Goal: Task Accomplishment & Management: Use online tool/utility

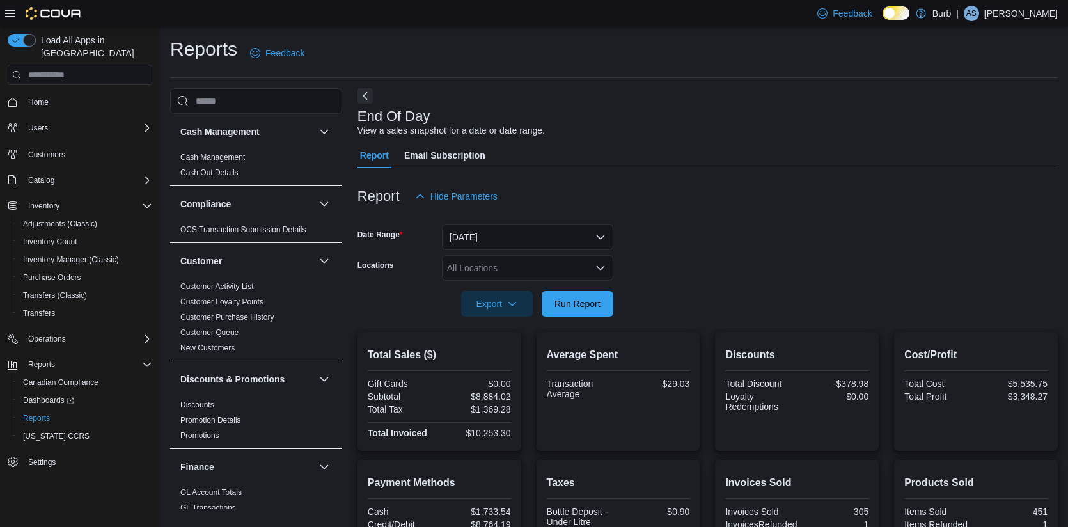
scroll to position [221, 0]
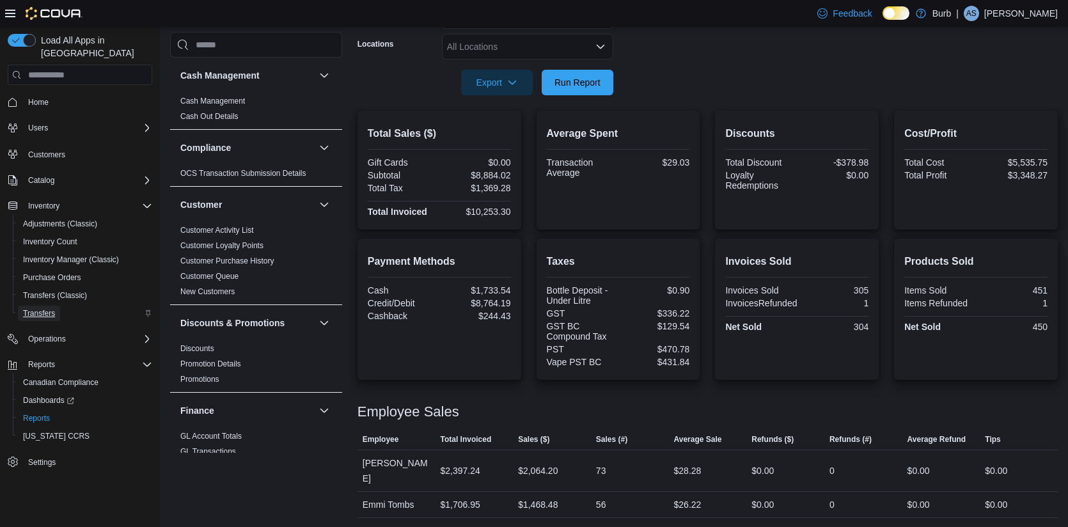
click at [39, 308] on span "Transfers" at bounding box center [39, 313] width 32 height 10
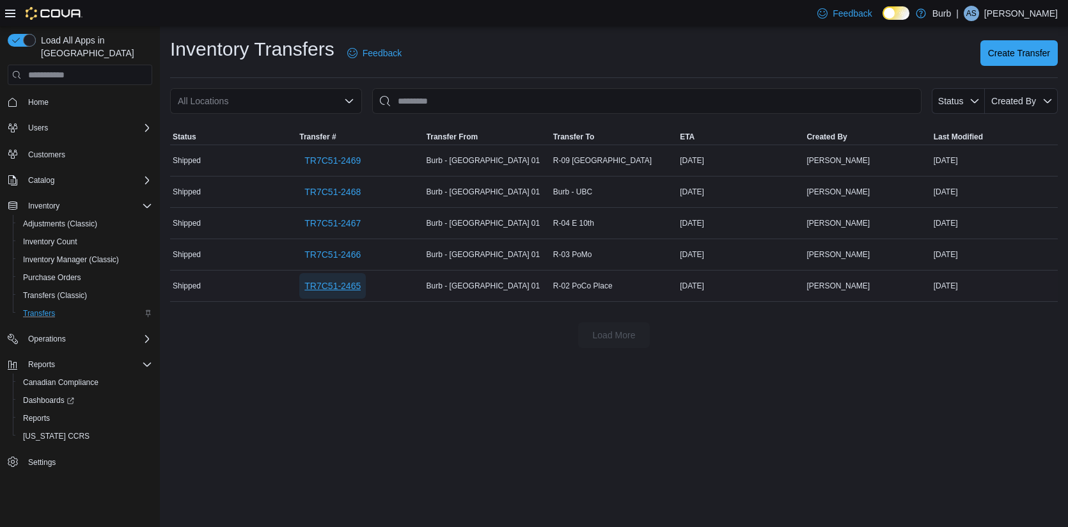
click at [343, 282] on span "TR7C51-2465" at bounding box center [332, 286] width 56 height 13
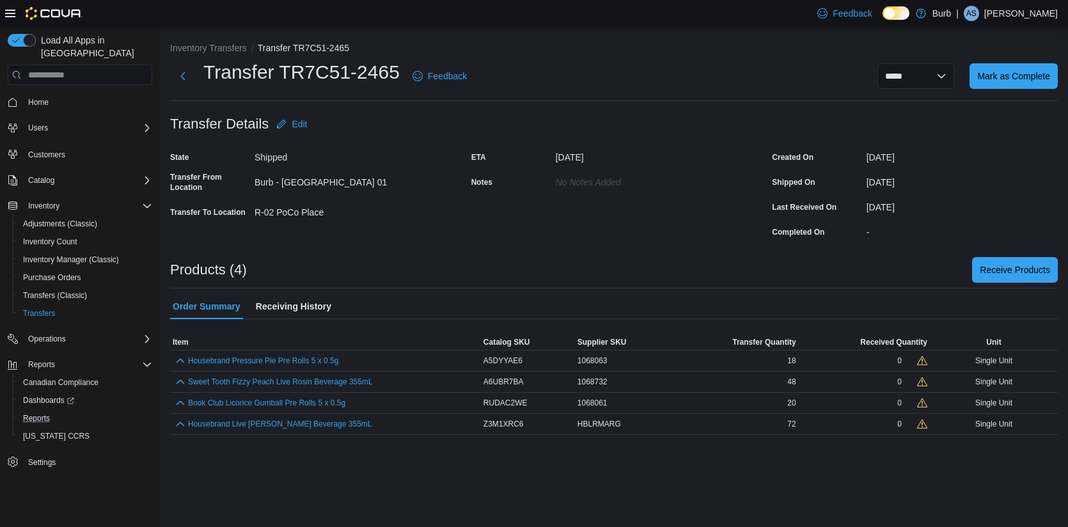
click at [40, 413] on button "Reports" at bounding box center [85, 418] width 145 height 18
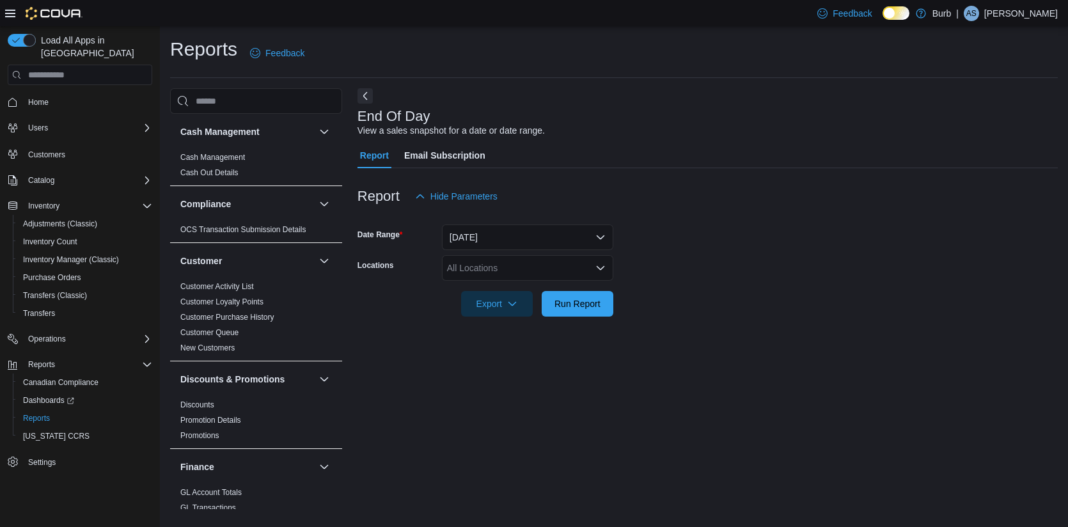
click at [592, 264] on div "All Locations" at bounding box center [527, 268] width 171 height 26
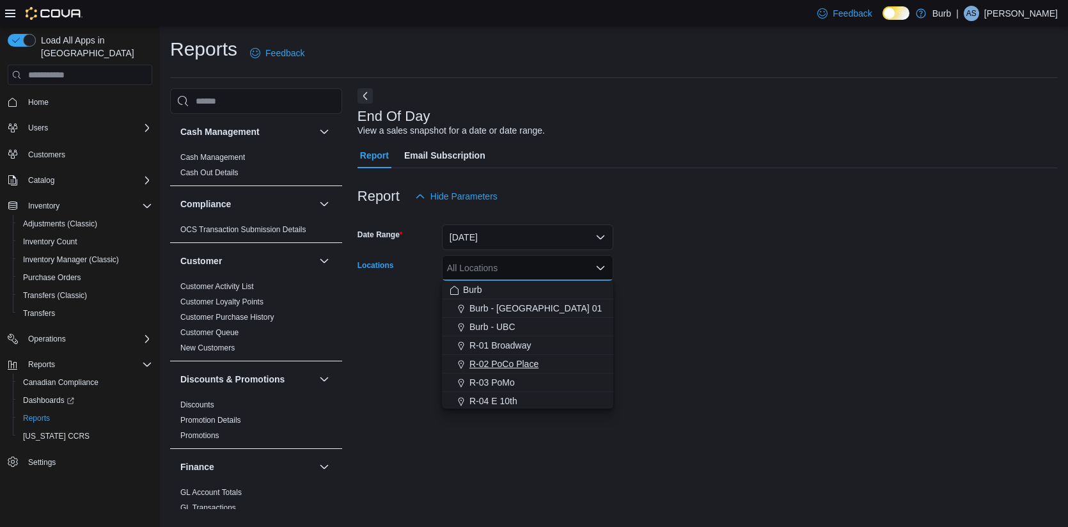
click at [514, 367] on span "R-02 PoCo Place" at bounding box center [504, 364] width 69 height 13
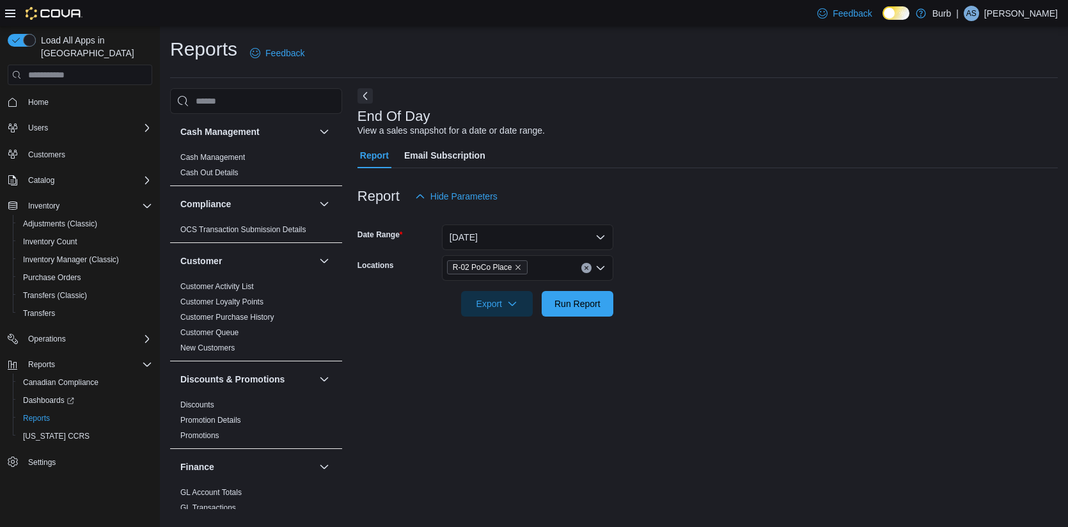
click at [752, 342] on div "End Of Day View a sales snapshot for a date or date range. Report Email Subscri…" at bounding box center [708, 298] width 700 height 421
click at [565, 302] on span "Run Report" at bounding box center [578, 303] width 46 height 13
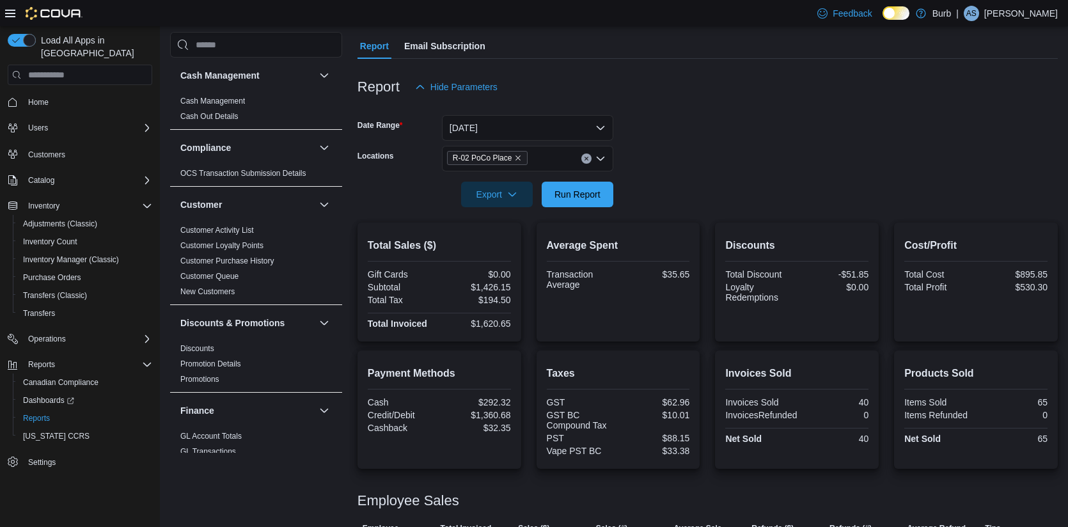
scroll to position [183, 0]
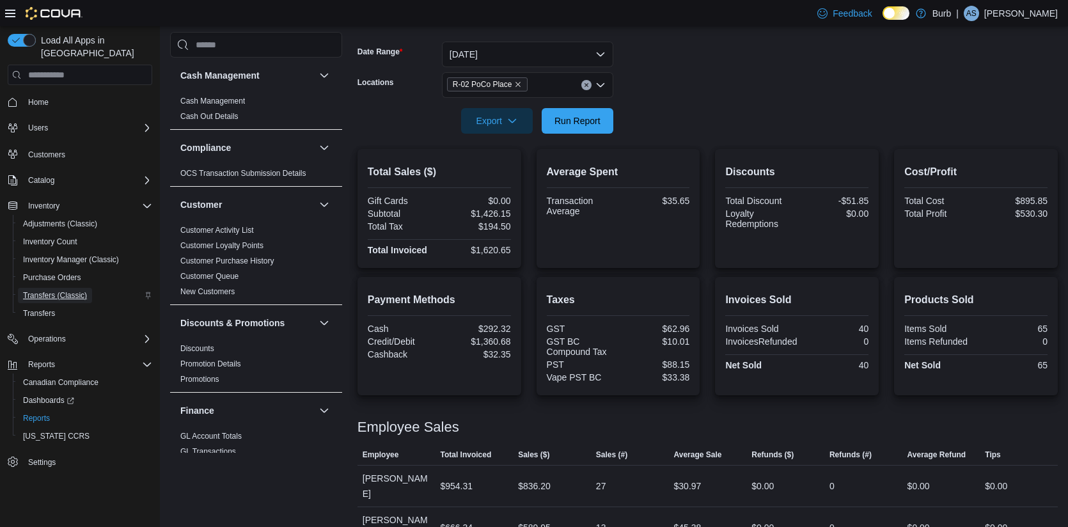
click at [54, 290] on span "Transfers (Classic)" at bounding box center [55, 295] width 64 height 10
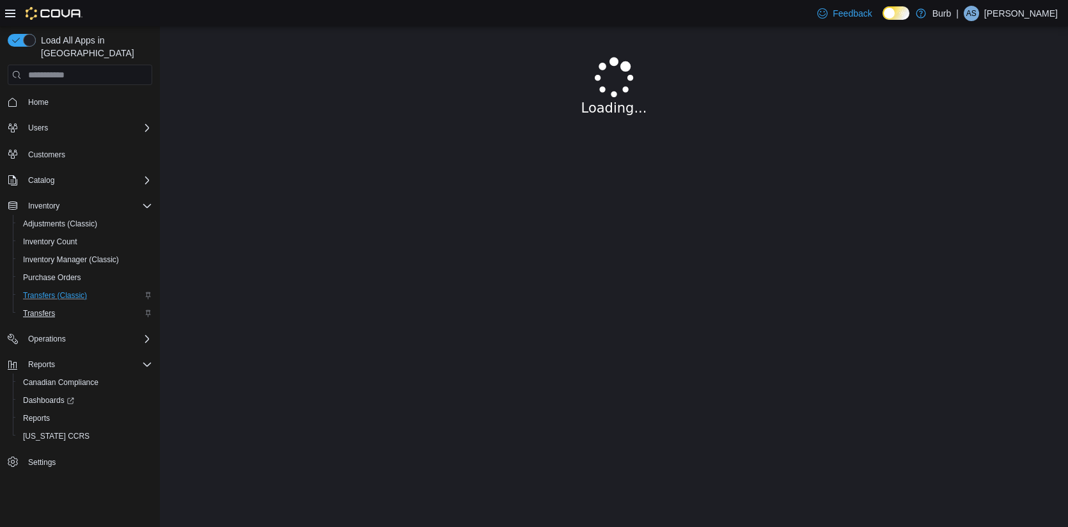
click at [47, 308] on span "Transfers" at bounding box center [39, 313] width 32 height 10
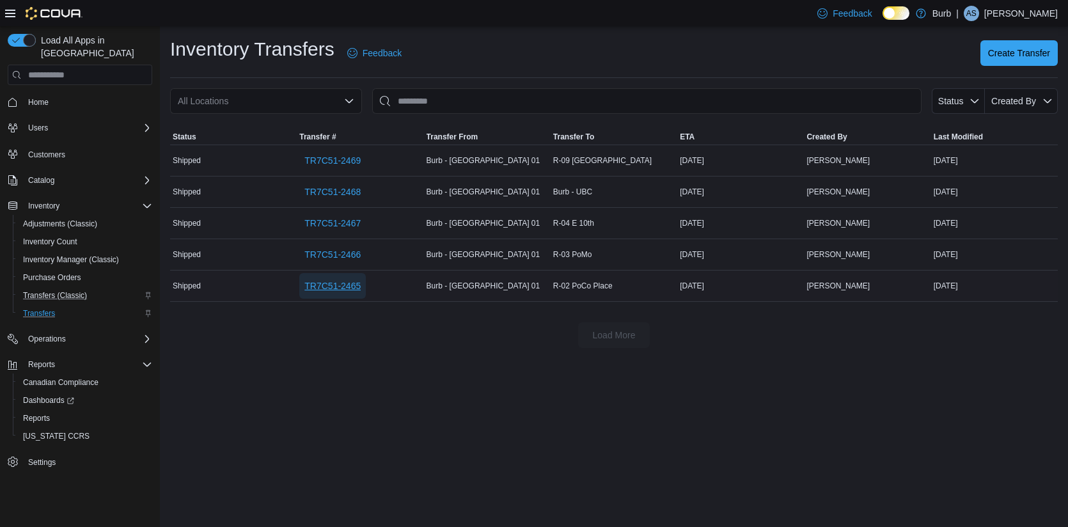
click at [324, 285] on span "TR7C51-2465" at bounding box center [332, 286] width 56 height 13
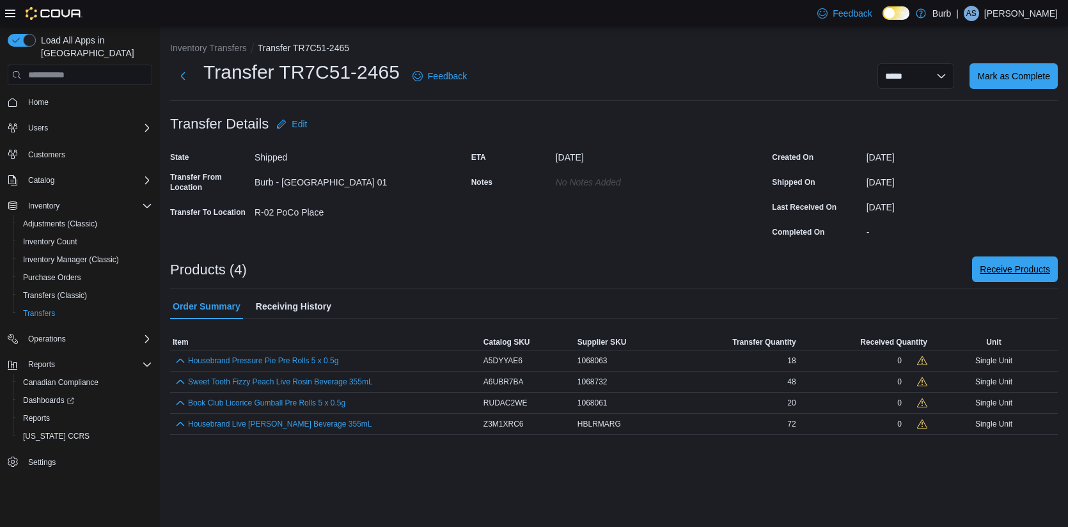
click at [998, 269] on span "Receive Products" at bounding box center [1015, 269] width 70 height 13
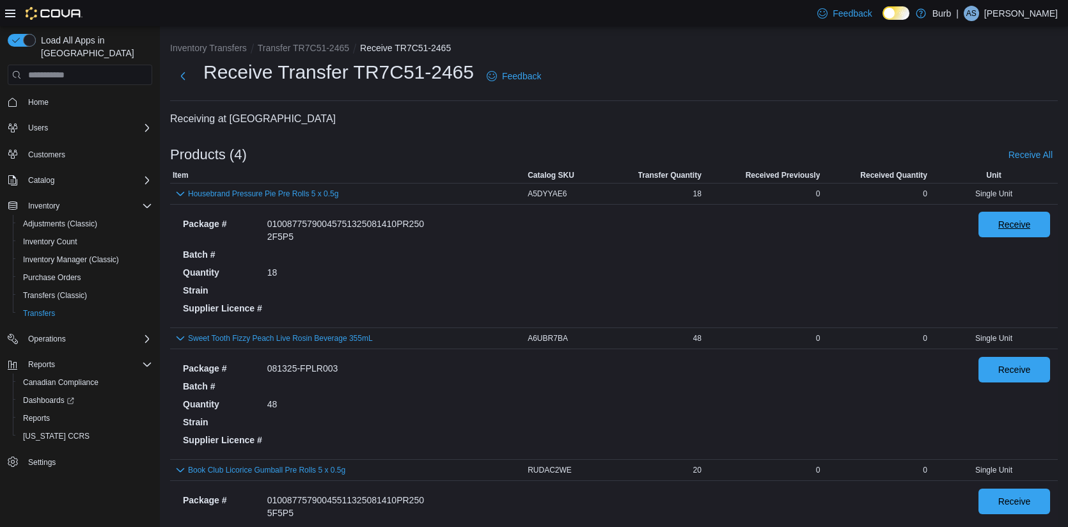
click at [995, 233] on span "Receive" at bounding box center [1014, 225] width 56 height 26
click at [997, 378] on span "Receive" at bounding box center [1014, 369] width 56 height 26
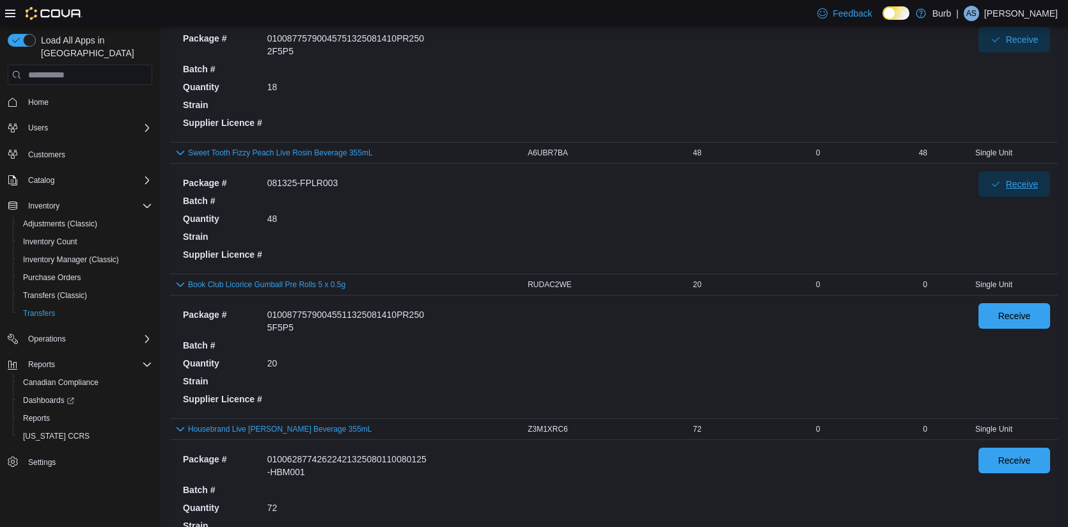
scroll to position [212, 0]
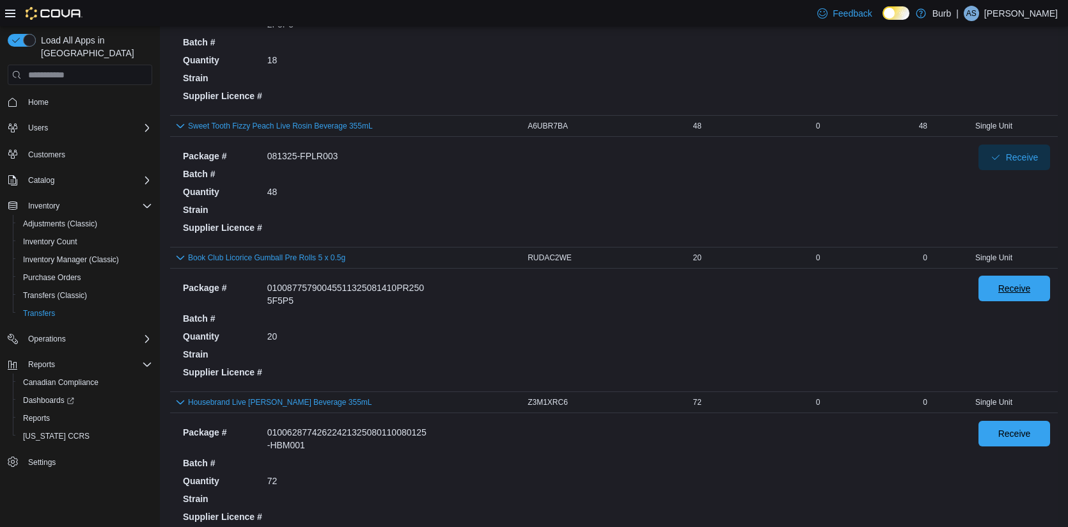
click at [1005, 292] on span "Receive" at bounding box center [1015, 288] width 33 height 13
click at [1006, 463] on div "Receive" at bounding box center [1015, 474] width 72 height 107
click at [1006, 443] on span "Receive" at bounding box center [1014, 433] width 56 height 26
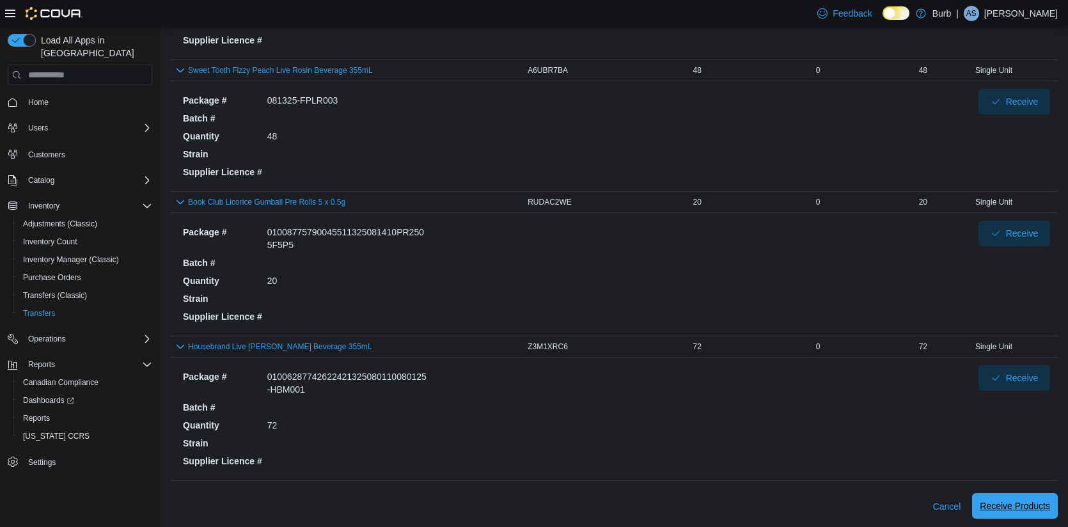
click at [1002, 495] on span "Receive Products" at bounding box center [1015, 506] width 70 height 26
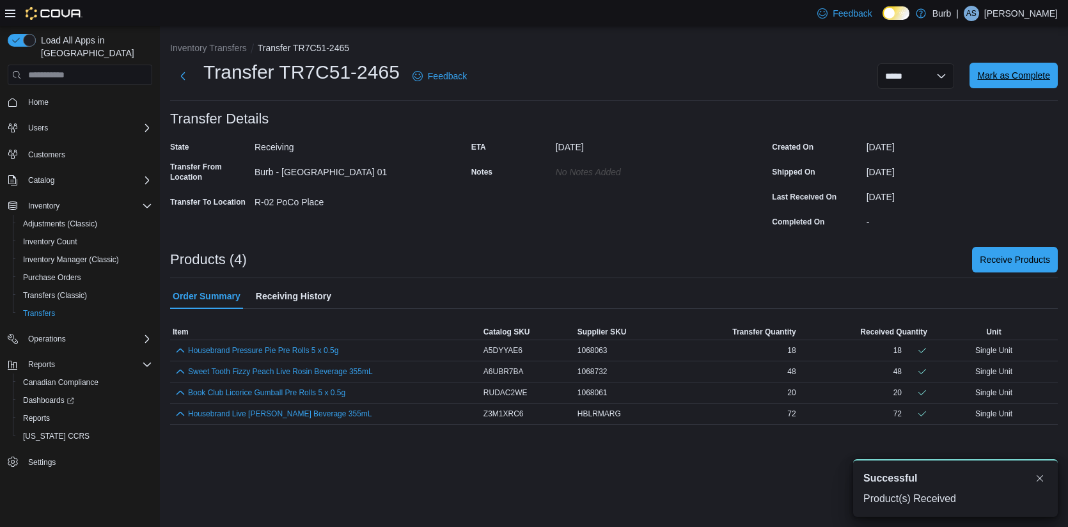
click at [1011, 74] on span "Mark as Complete" at bounding box center [1013, 75] width 73 height 13
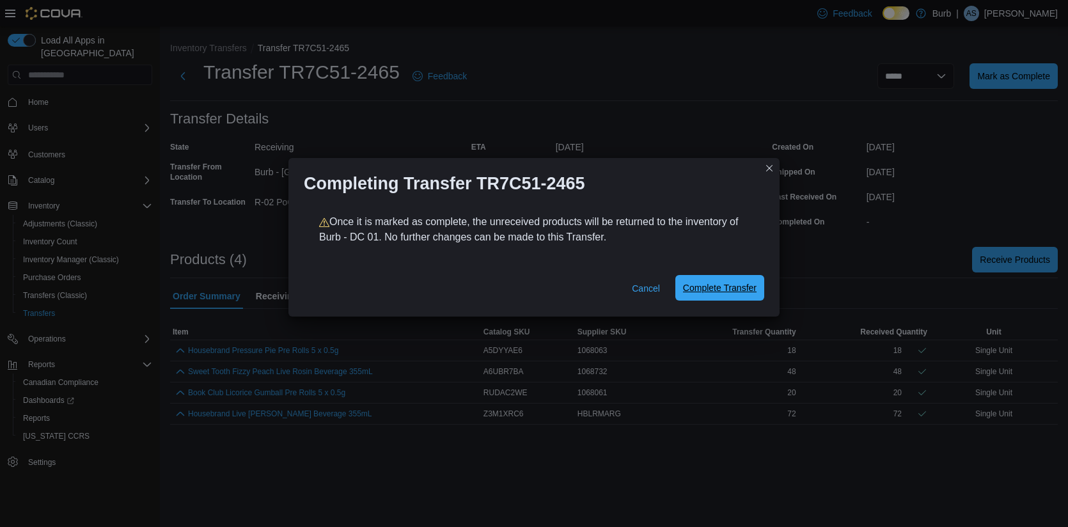
click at [697, 286] on span "Complete Transfer" at bounding box center [720, 287] width 74 height 13
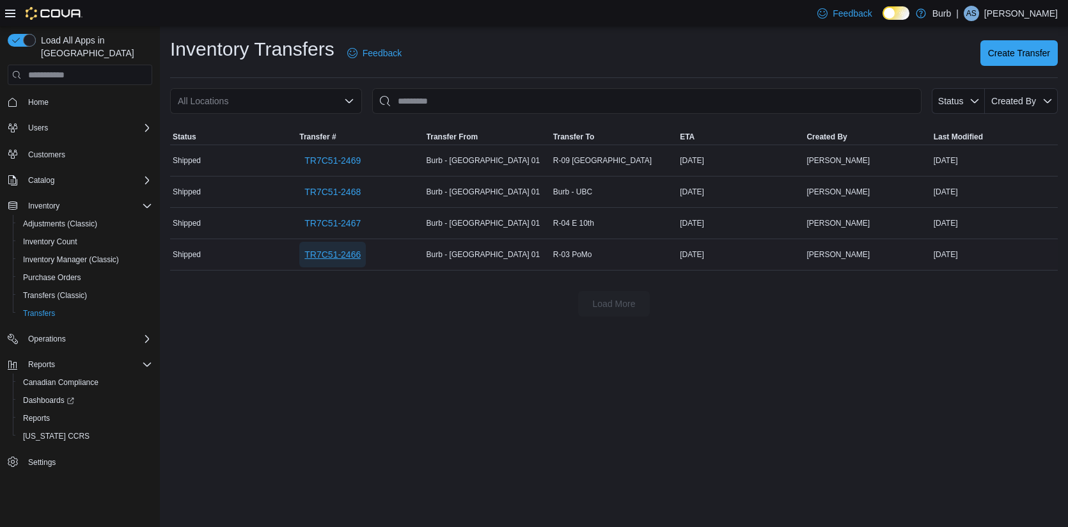
click at [335, 250] on span "TR7C51-2466" at bounding box center [332, 254] width 56 height 13
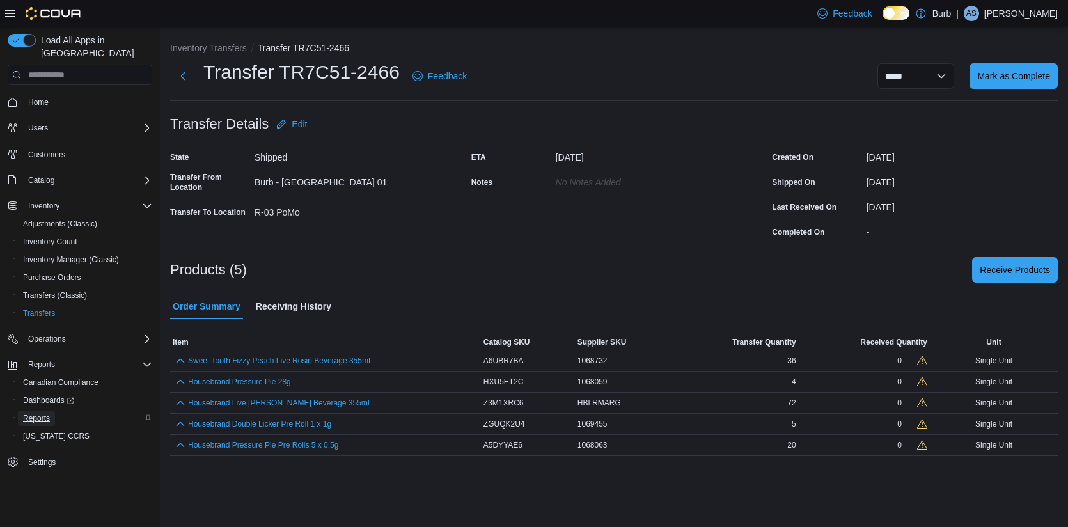
click at [36, 413] on span "Reports" at bounding box center [36, 418] width 27 height 10
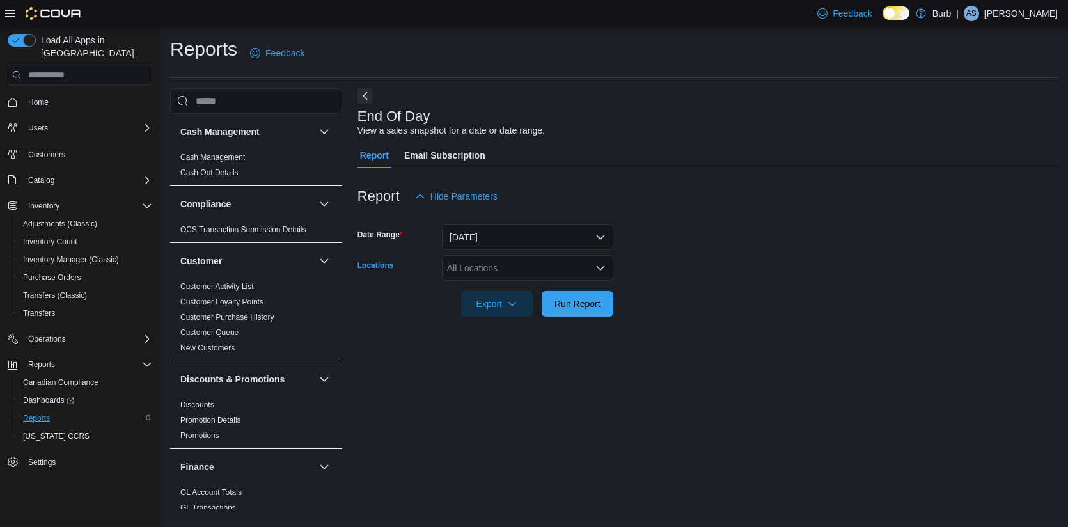
click at [599, 269] on icon "Open list of options" at bounding box center [601, 268] width 8 height 4
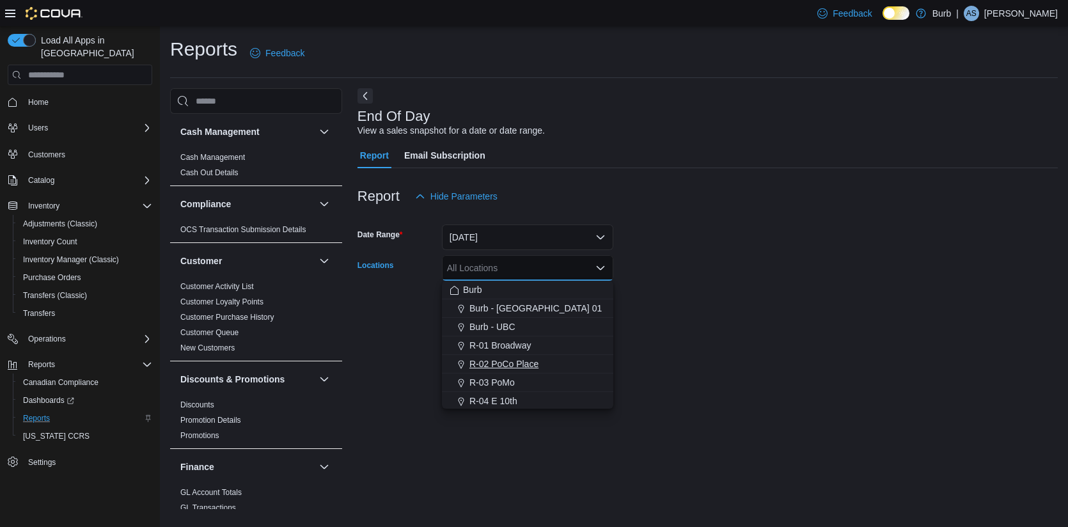
click at [517, 368] on span "R-02 PoCo Place" at bounding box center [504, 364] width 69 height 13
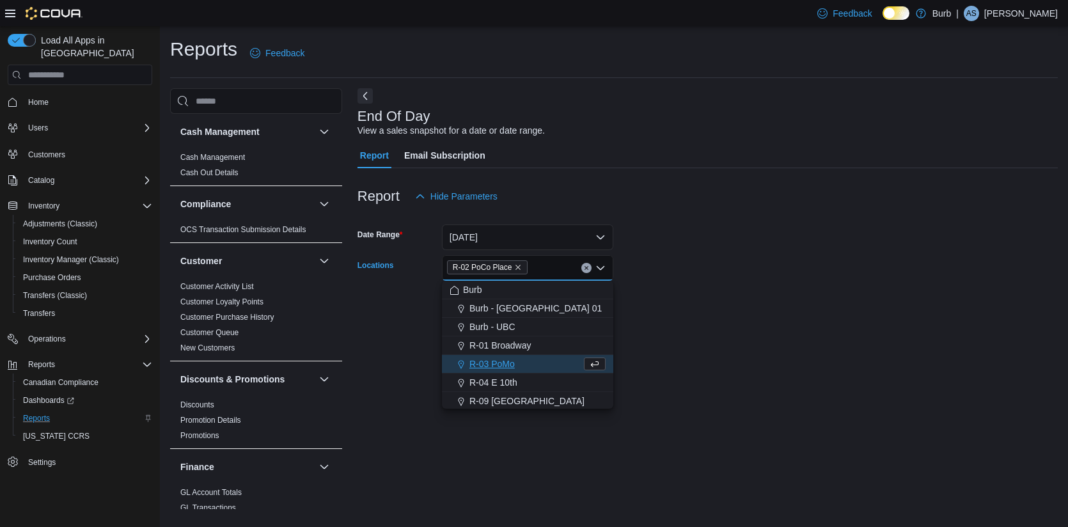
click at [668, 307] on form "Date Range Today Locations R-02 PoCo Place Combo box. Selected. R-02 PoCo Place…" at bounding box center [708, 262] width 700 height 107
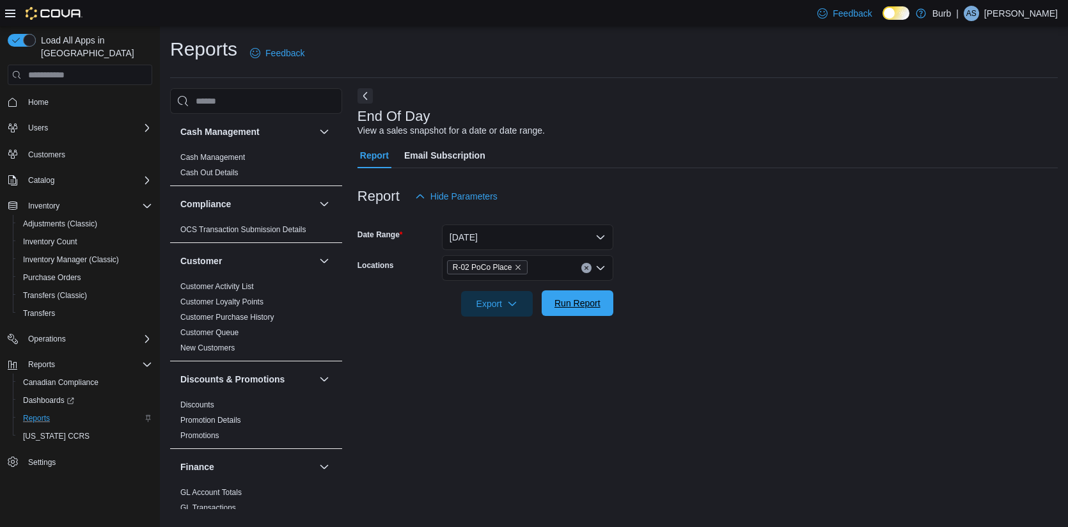
click at [553, 307] on span "Run Report" at bounding box center [577, 303] width 56 height 26
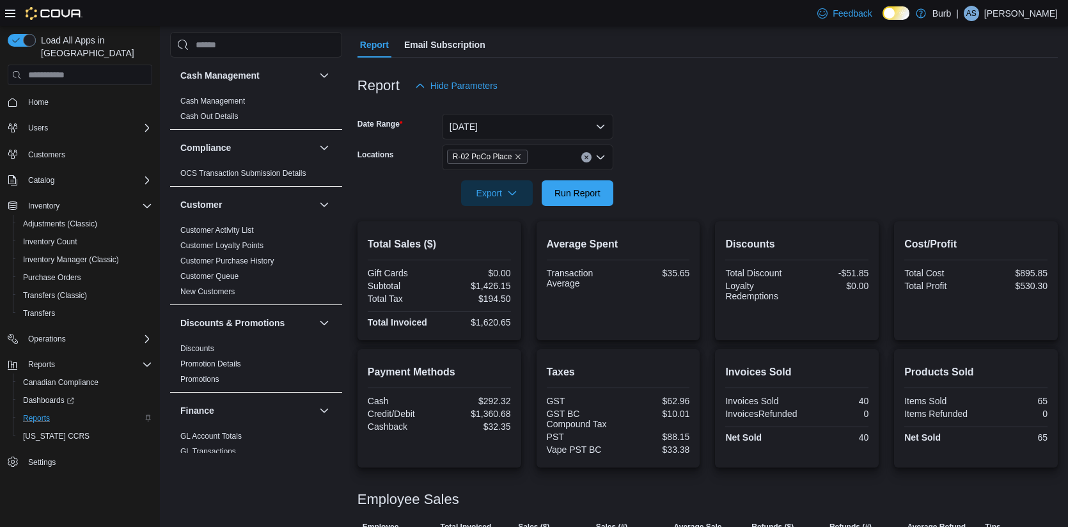
scroll to position [183, 0]
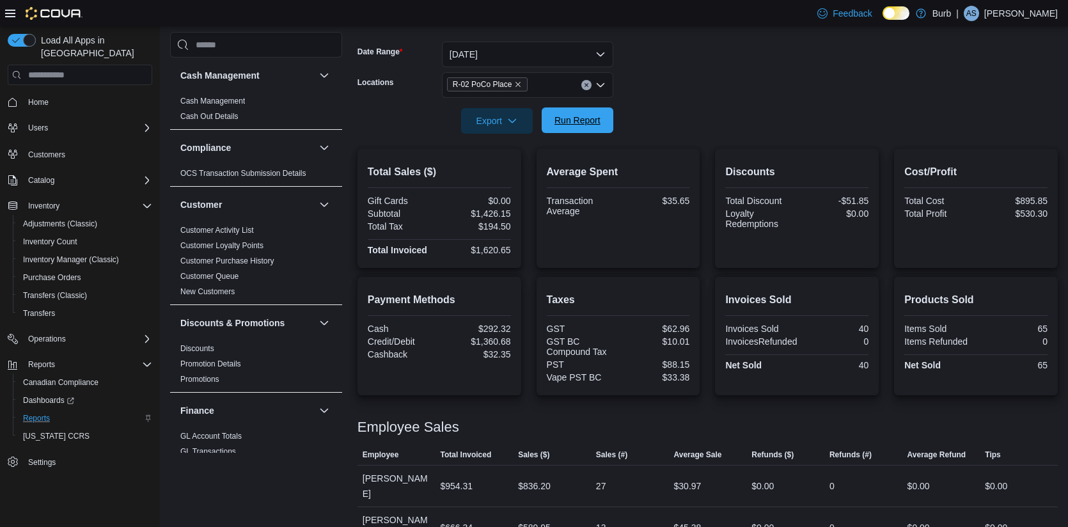
click at [599, 122] on span "Run Report" at bounding box center [578, 120] width 46 height 13
click at [587, 86] on icon "Clear input" at bounding box center [586, 85] width 5 height 5
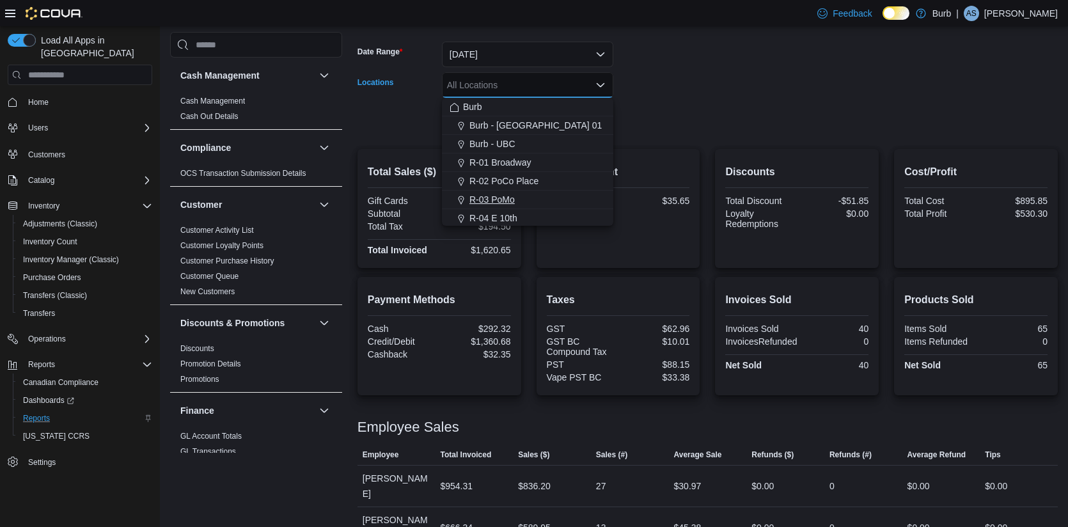
click at [507, 199] on span "R-03 PoMo" at bounding box center [492, 199] width 45 height 13
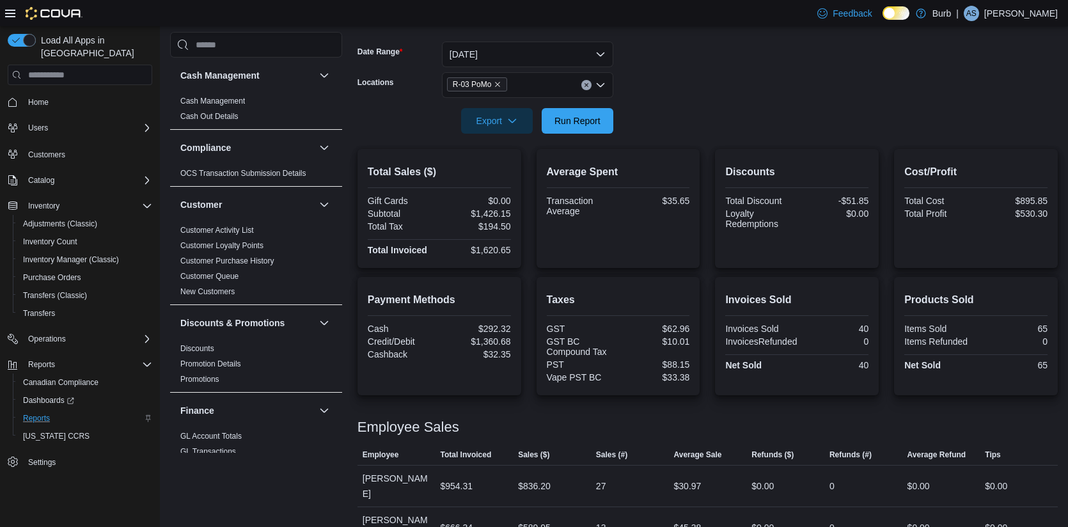
drag, startPoint x: 677, startPoint y: 120, endPoint x: 599, endPoint y: 121, distance: 78.1
click at [677, 120] on form "Date Range Today Locations R-03 PoMo Export Run Report" at bounding box center [708, 79] width 700 height 107
click at [599, 121] on span "Run Report" at bounding box center [578, 120] width 46 height 13
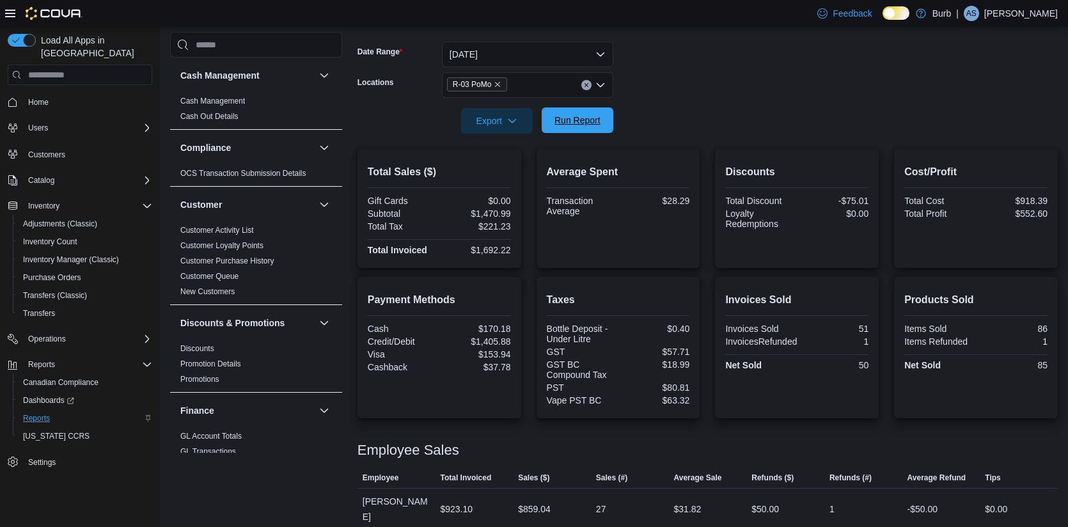
scroll to position [258, 0]
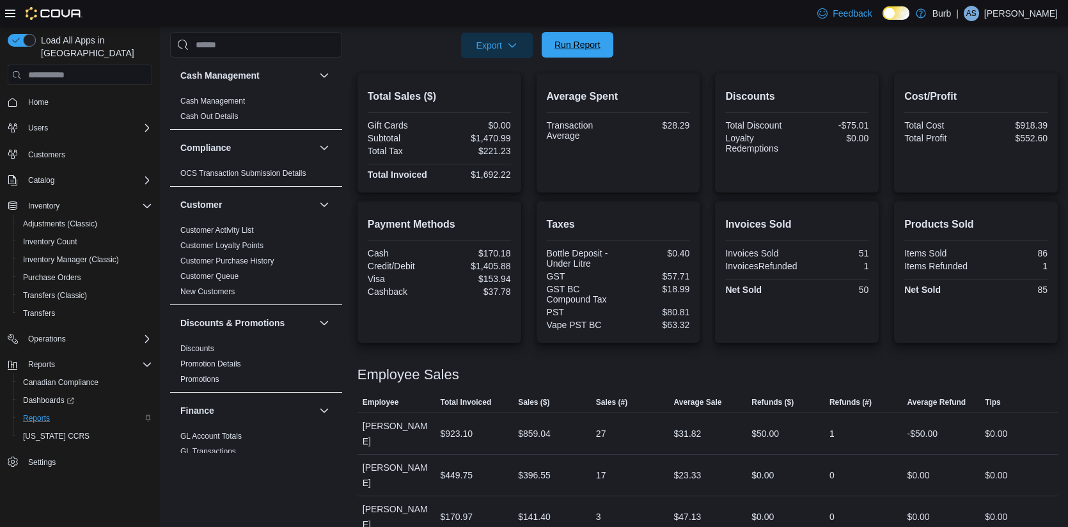
click at [576, 45] on span "Run Report" at bounding box center [578, 44] width 46 height 13
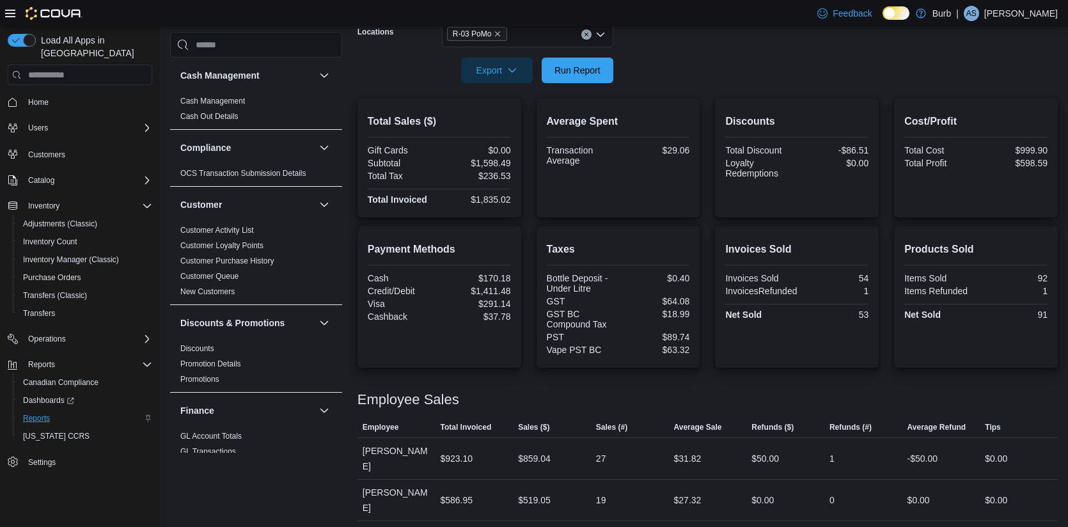
scroll to position [232, 0]
click at [587, 35] on icon "Clear input" at bounding box center [586, 35] width 5 height 5
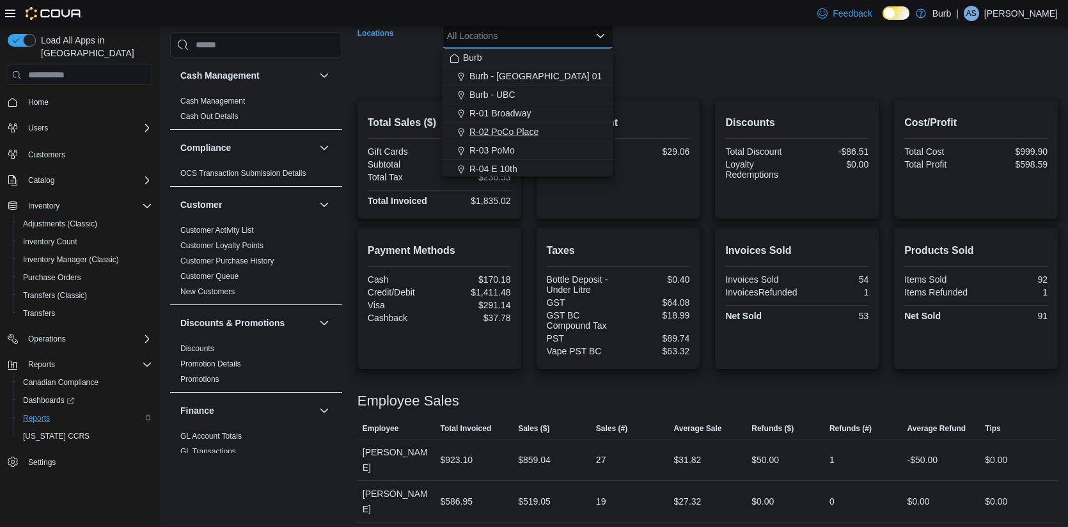
click at [519, 136] on span "R-02 PoCo Place" at bounding box center [504, 131] width 69 height 13
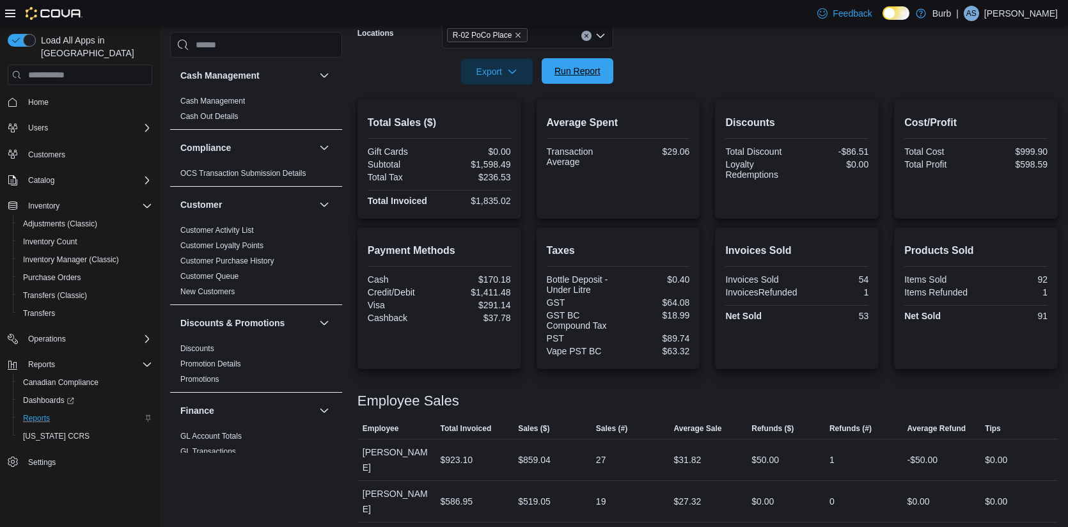
drag, startPoint x: 663, startPoint y: 95, endPoint x: 592, endPoint y: 76, distance: 73.4
click at [592, 76] on div "Report Hide Parameters Date Range Today Locations R-02 PoCo Place Export Run Re…" at bounding box center [708, 271] width 700 height 670
click at [577, 68] on span "Run Report" at bounding box center [578, 71] width 46 height 13
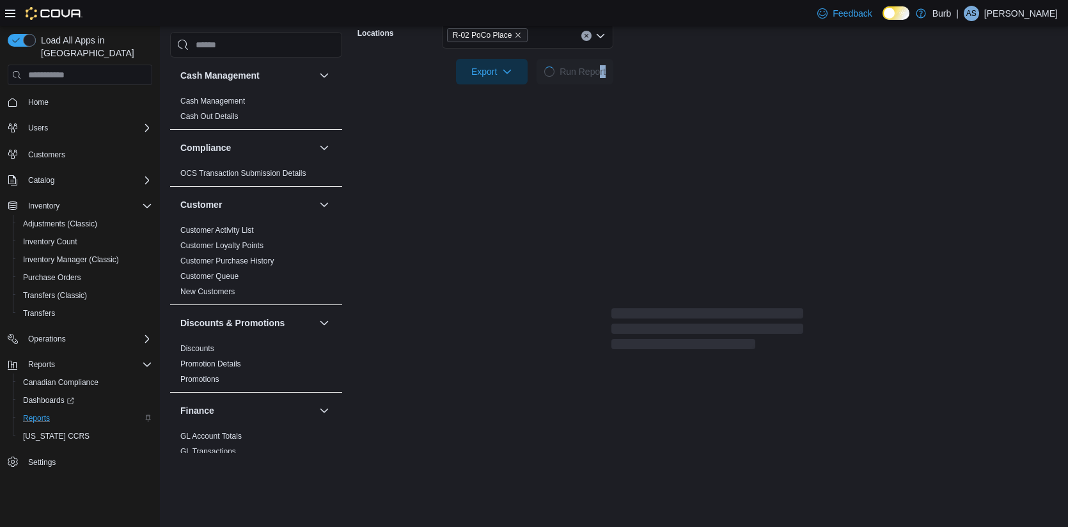
scroll to position [183, 0]
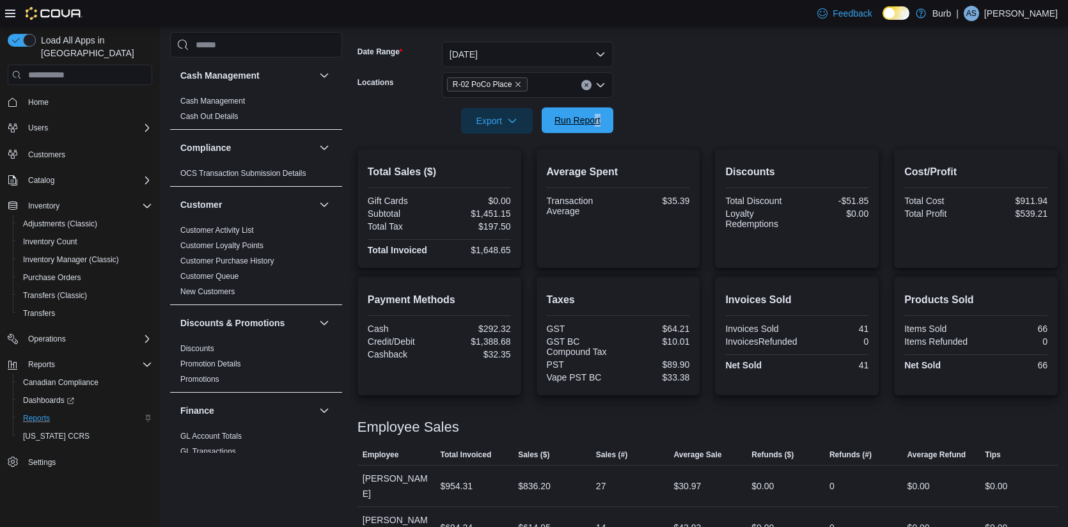
click at [584, 114] on span "Run Report" at bounding box center [578, 120] width 46 height 13
click at [592, 123] on span "Run Report" at bounding box center [578, 120] width 46 height 13
click at [592, 113] on span "Run Report" at bounding box center [577, 120] width 56 height 26
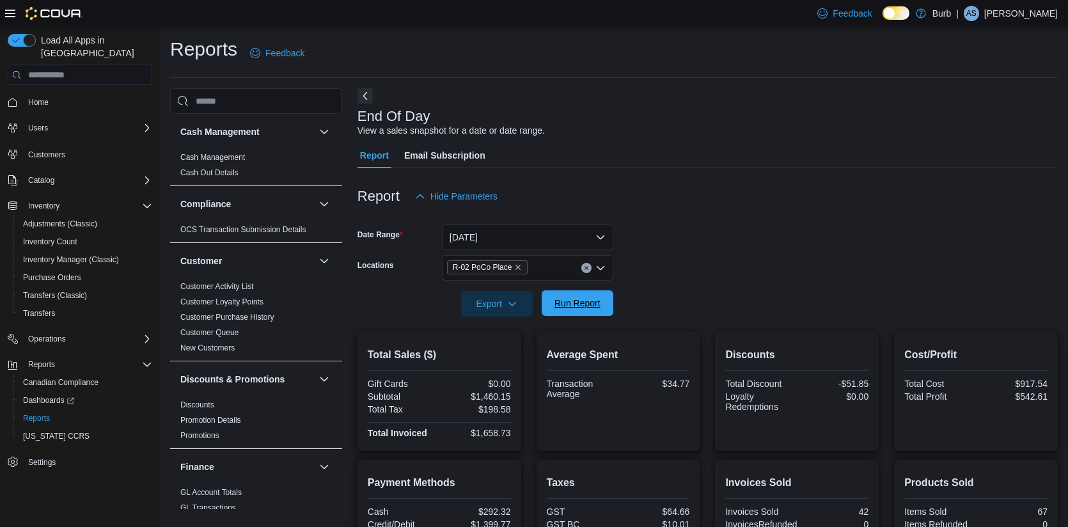
click at [590, 299] on span "Run Report" at bounding box center [578, 303] width 46 height 13
click at [570, 308] on span "Run Report" at bounding box center [578, 303] width 46 height 13
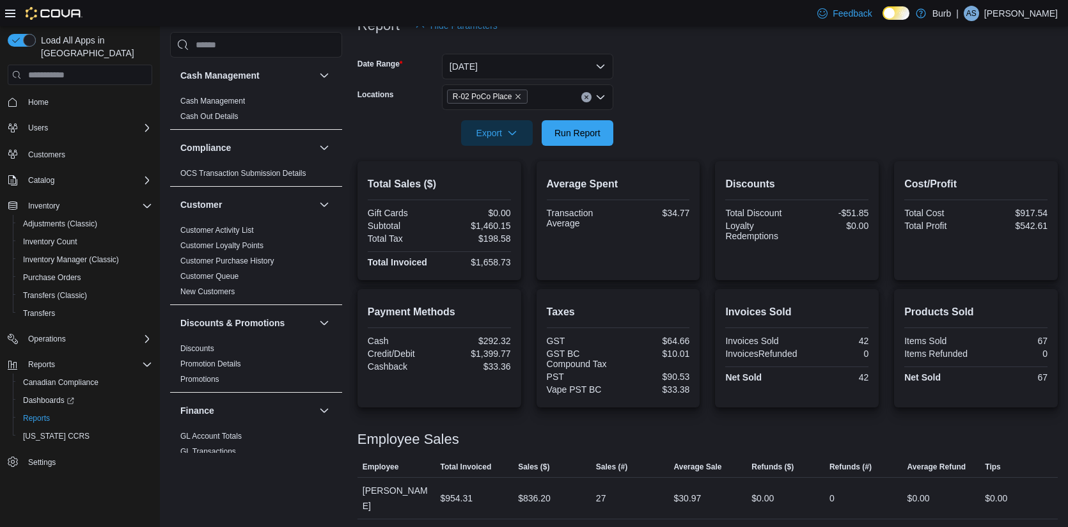
scroll to position [180, 0]
